Goal: Navigation & Orientation: Find specific page/section

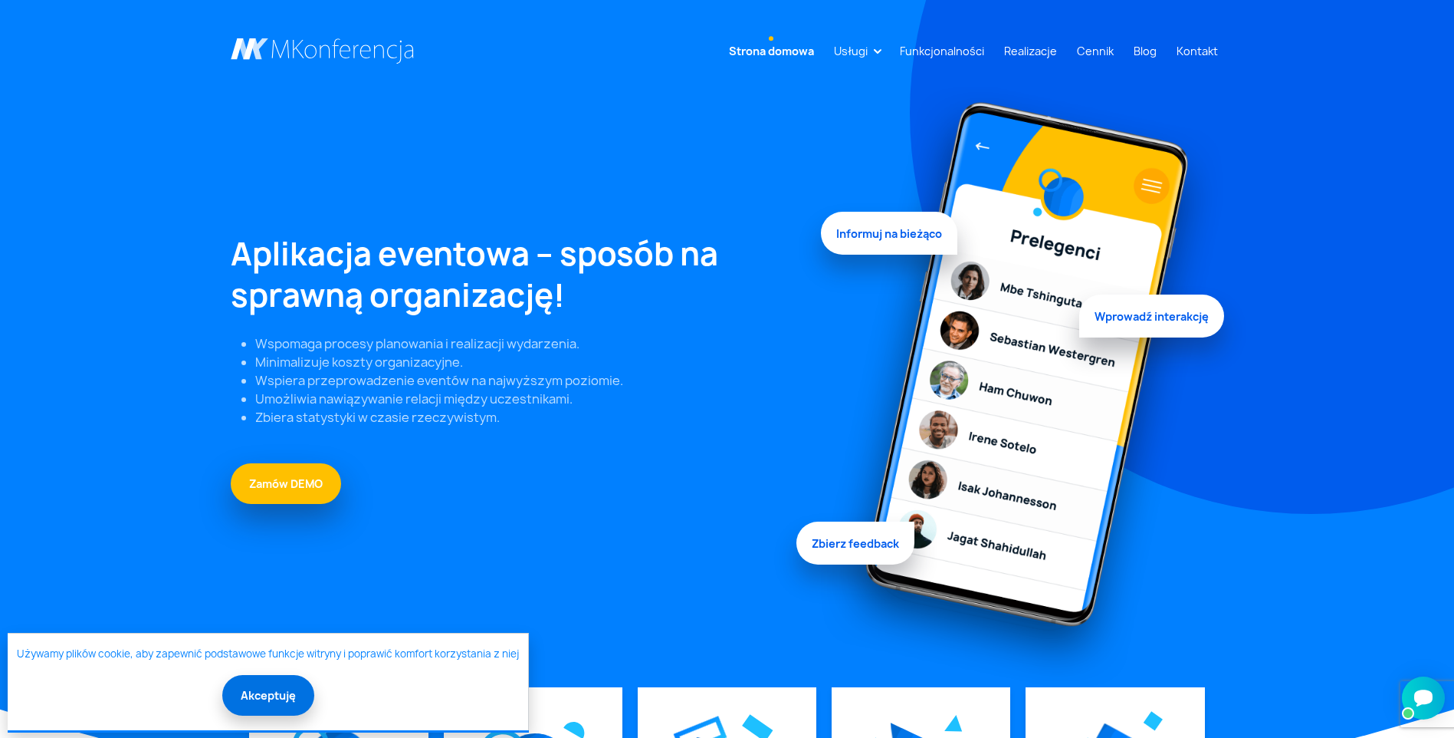
click at [278, 690] on button "Akceptuję" at bounding box center [268, 695] width 92 height 41
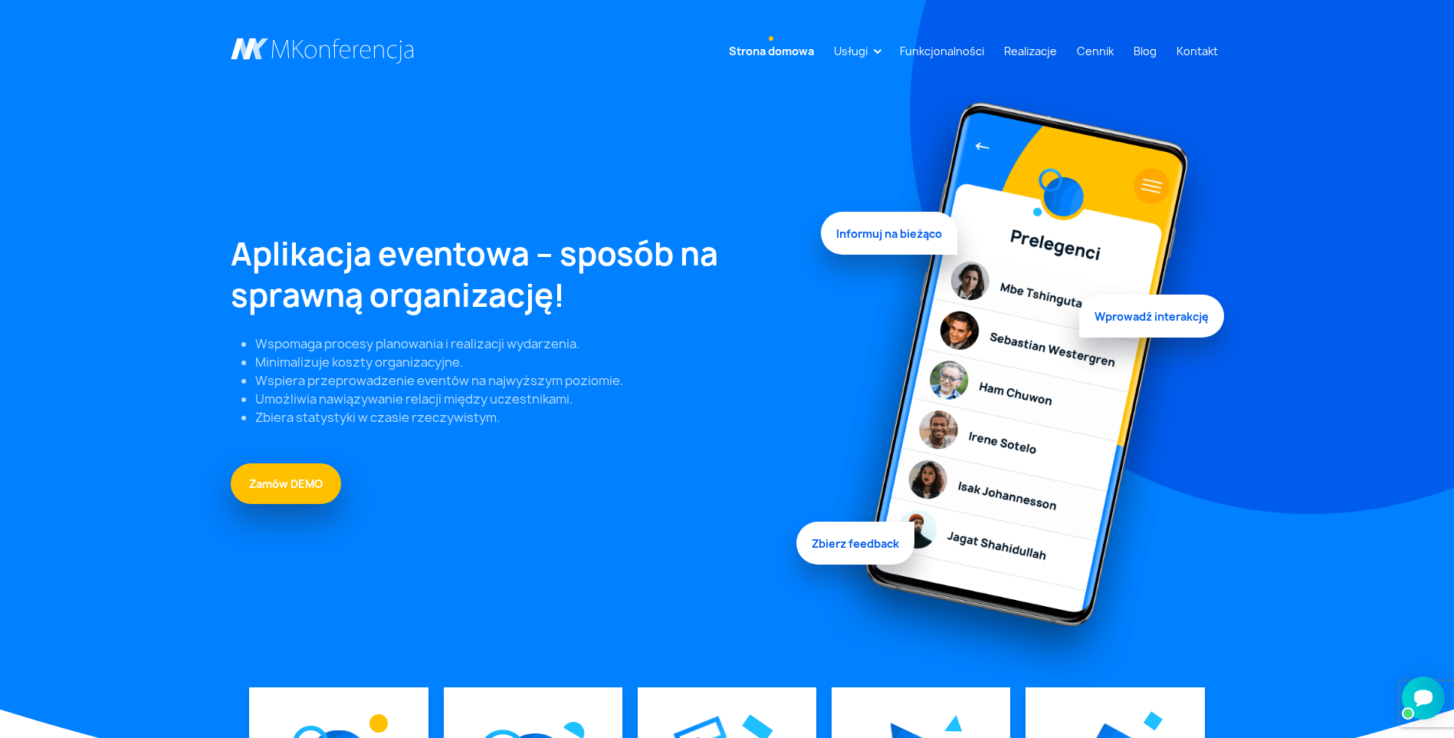
scroll to position [230, 0]
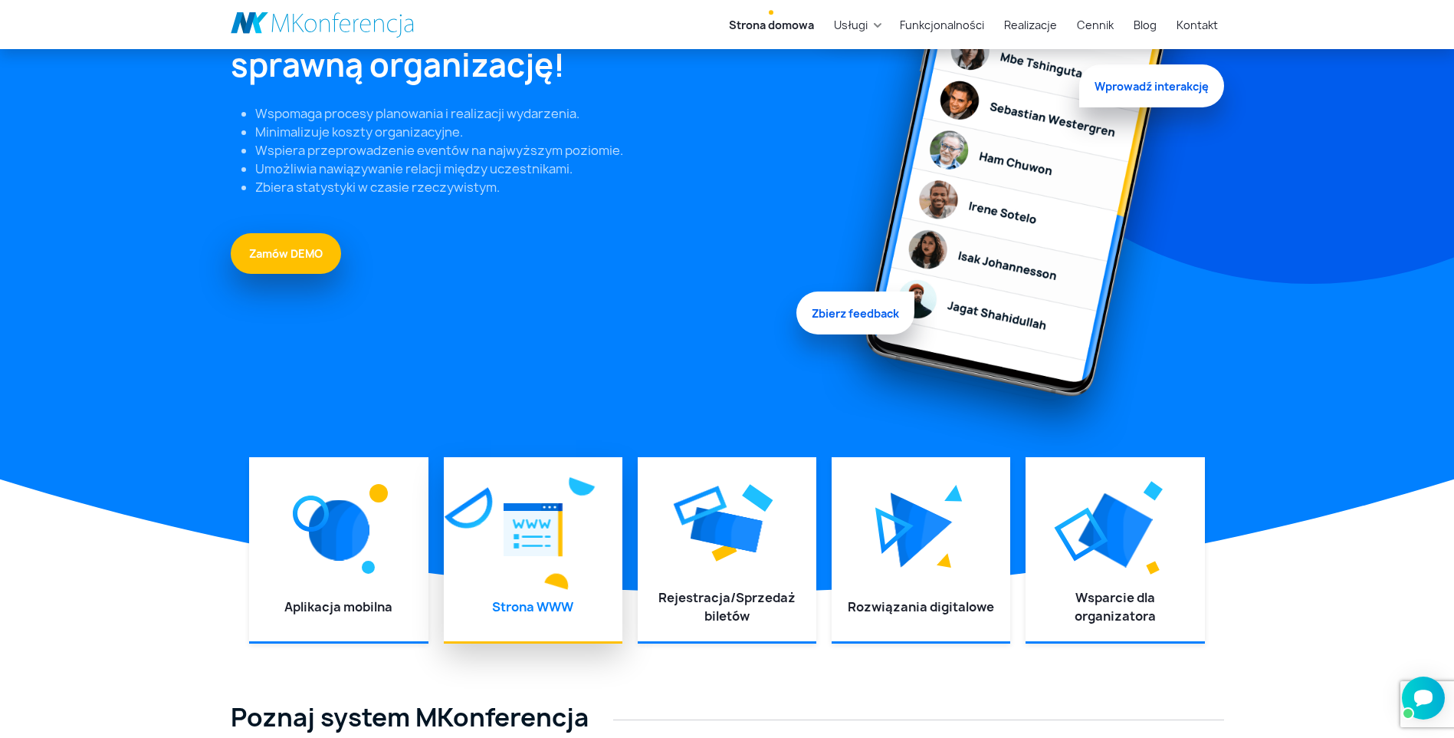
click at [534, 539] on img at bounding box center [533, 529] width 59 height 69
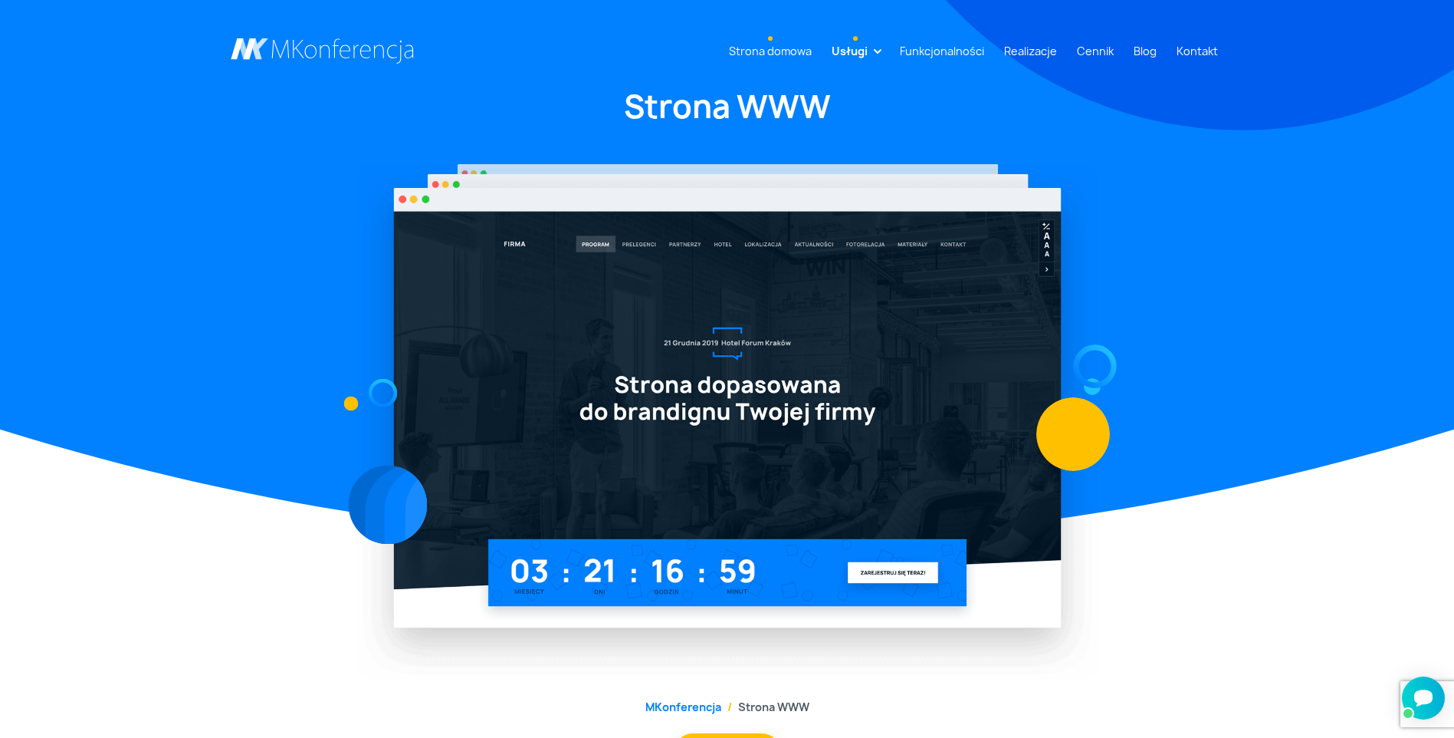
drag, startPoint x: 779, startPoint y: 49, endPoint x: 744, endPoint y: 54, distance: 35.6
click at [777, 49] on link "Strona domowa" at bounding box center [770, 51] width 95 height 28
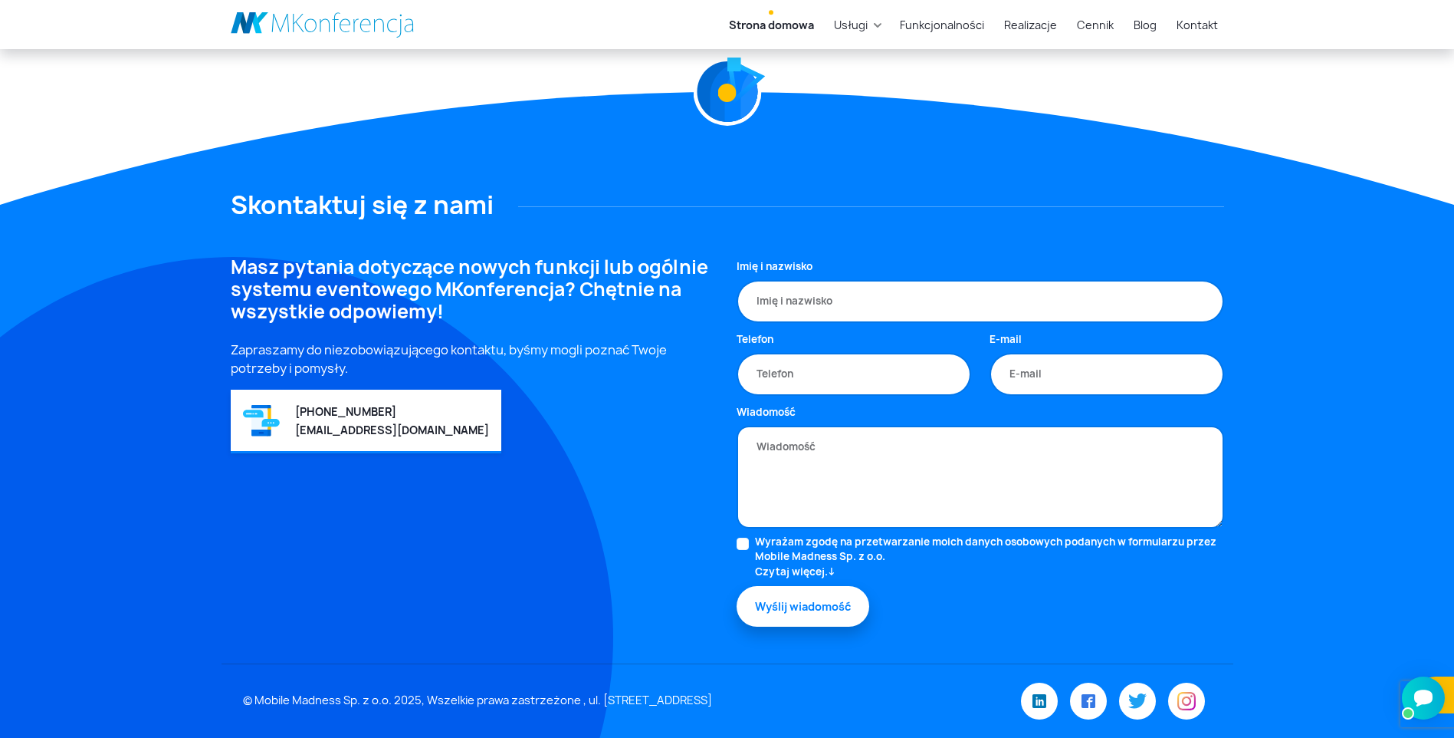
scroll to position [3784, 0]
